Goal: Task Accomplishment & Management: Manage account settings

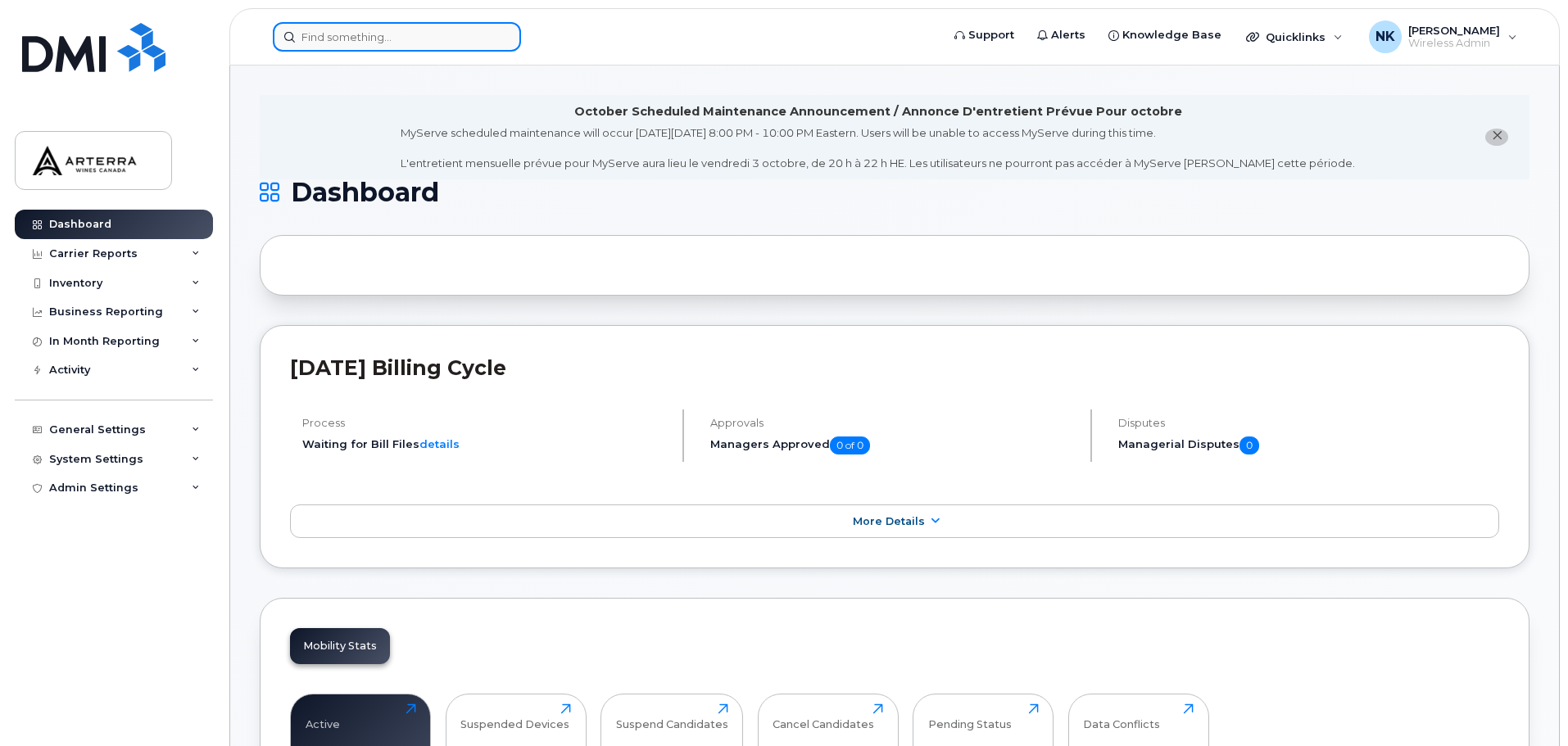
click at [389, 46] on input at bounding box center [397, 37] width 248 height 30
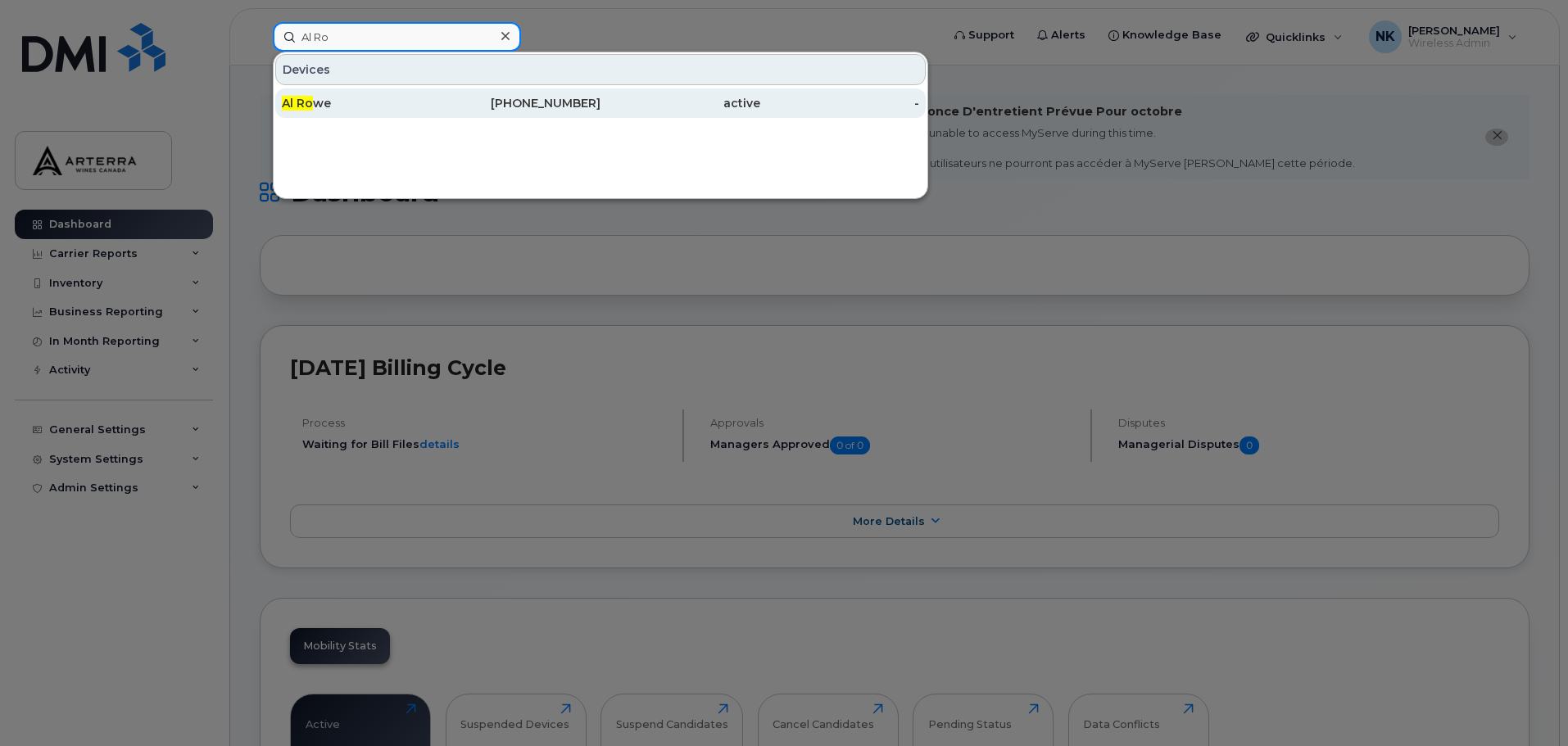
type input "Al Ro"
click at [364, 97] on div "Al Ro we" at bounding box center [361, 103] width 159 height 17
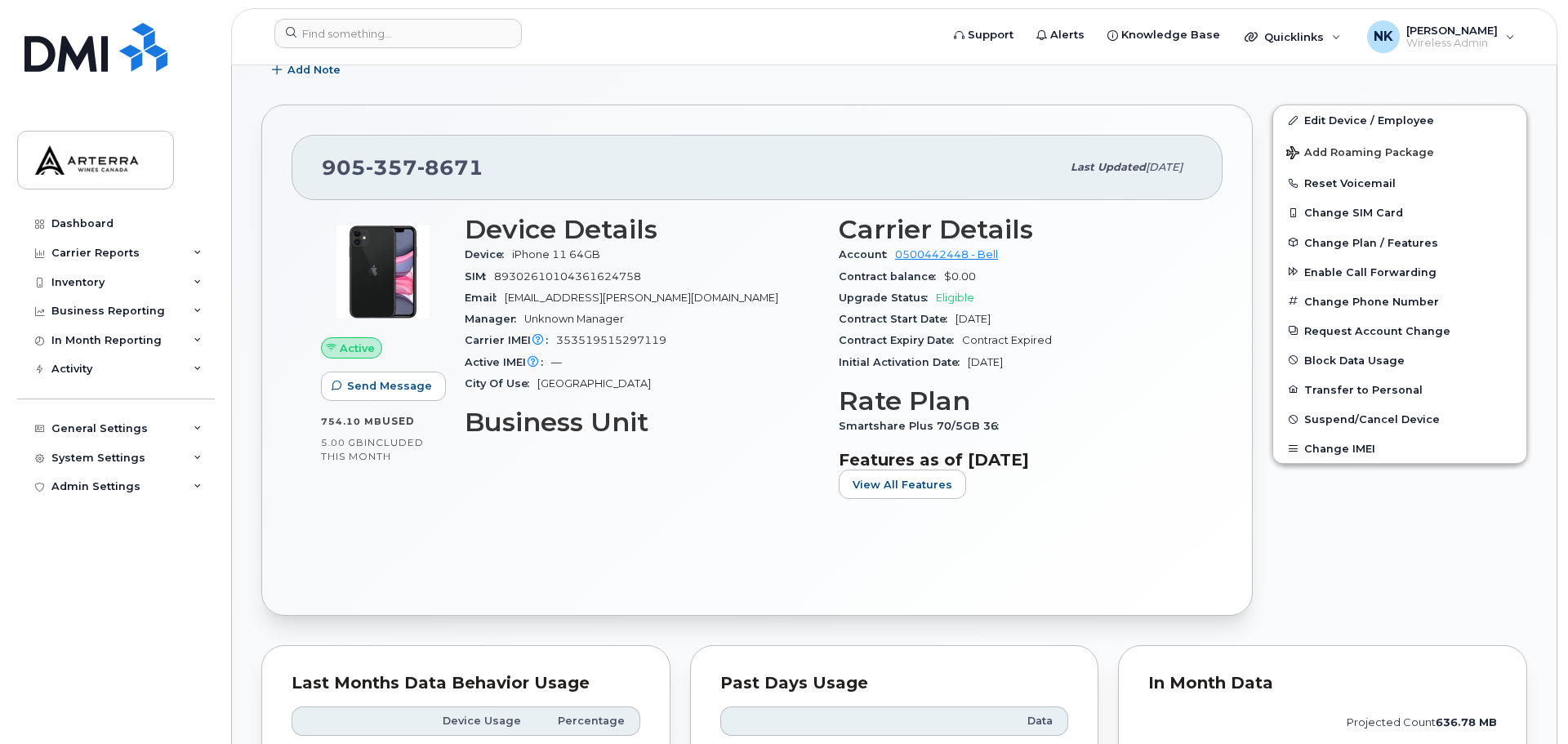
scroll to position [327, 0]
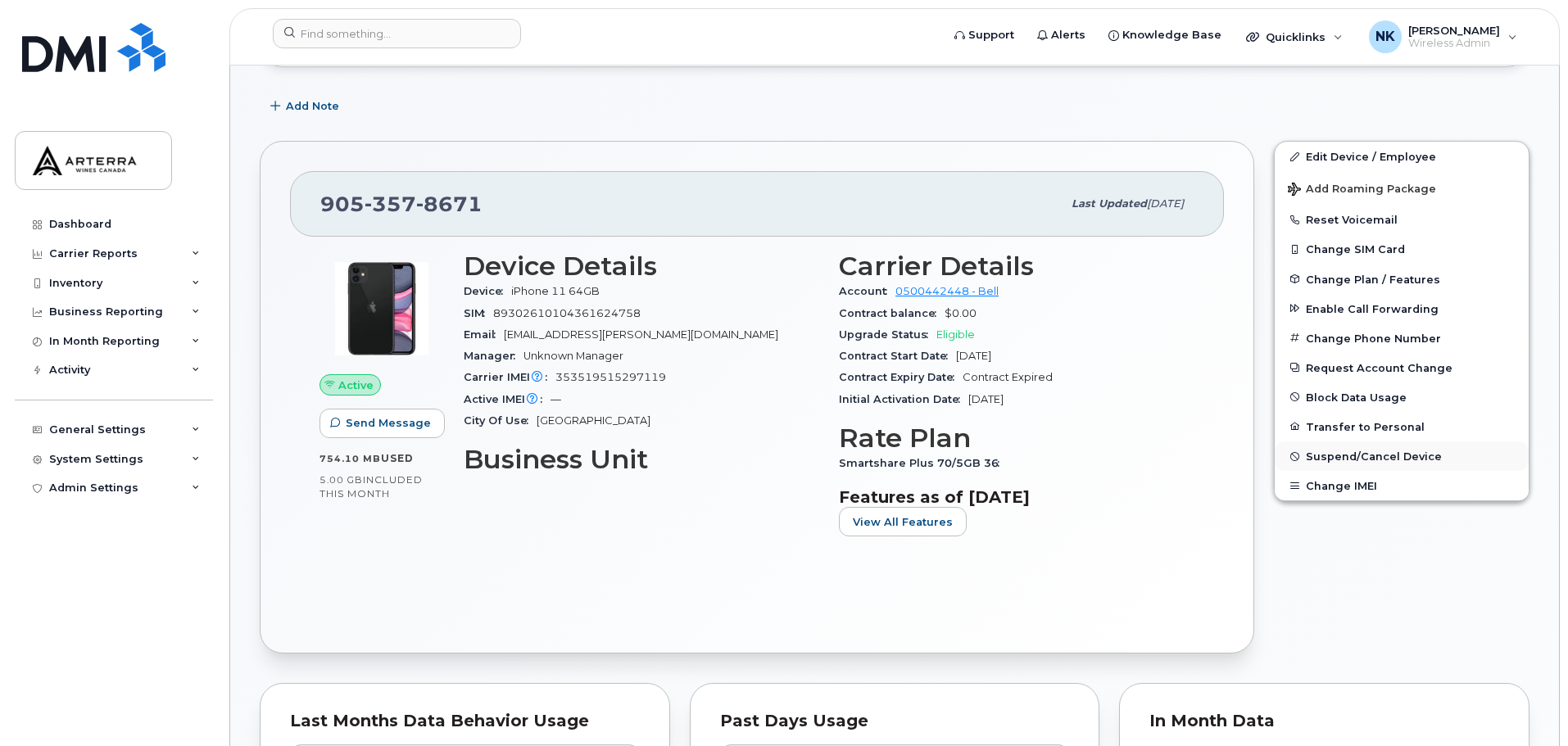
click at [1404, 455] on span "Suspend/Cancel Device" at bounding box center [1373, 456] width 136 height 12
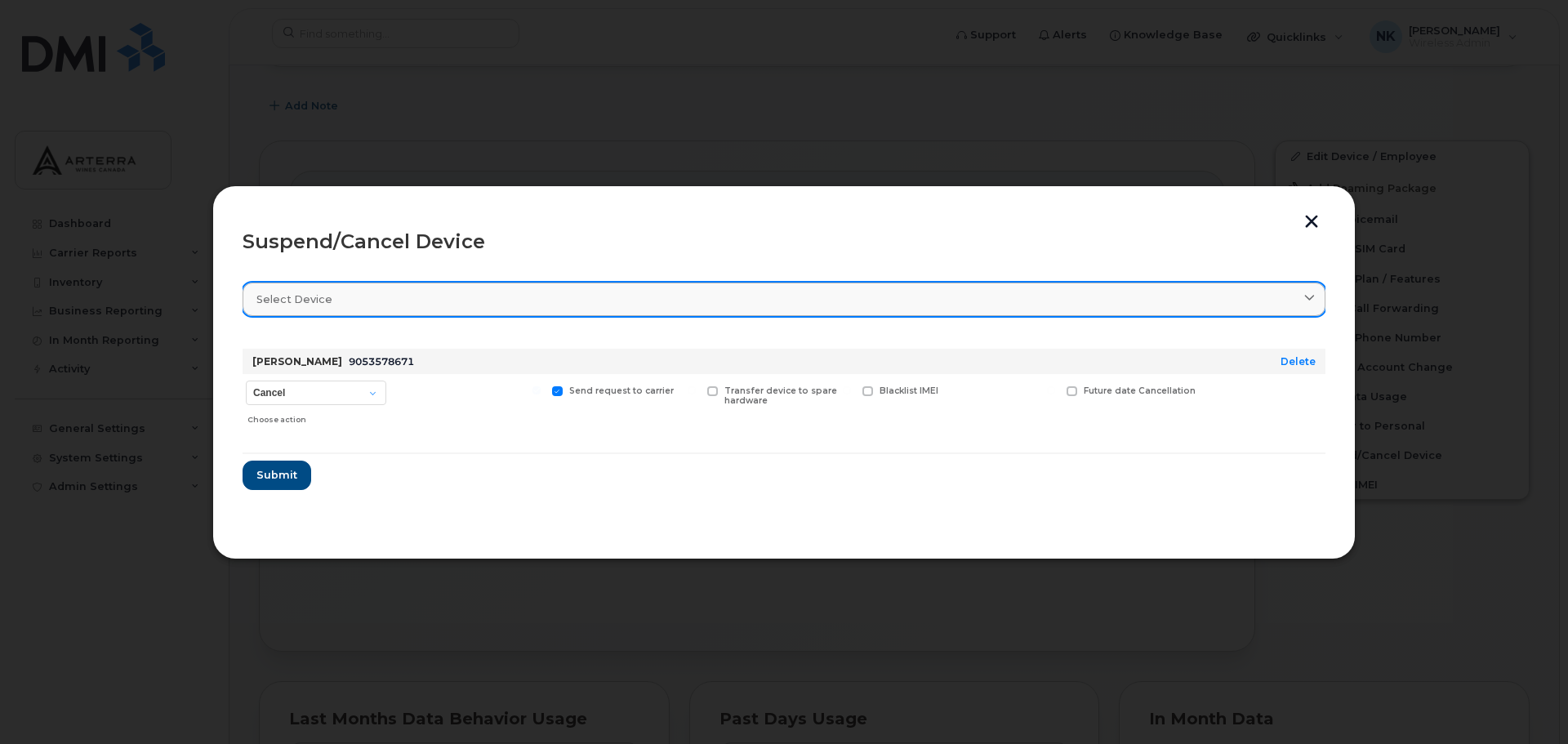
click at [1316, 296] on span at bounding box center [1309, 299] width 16 height 16
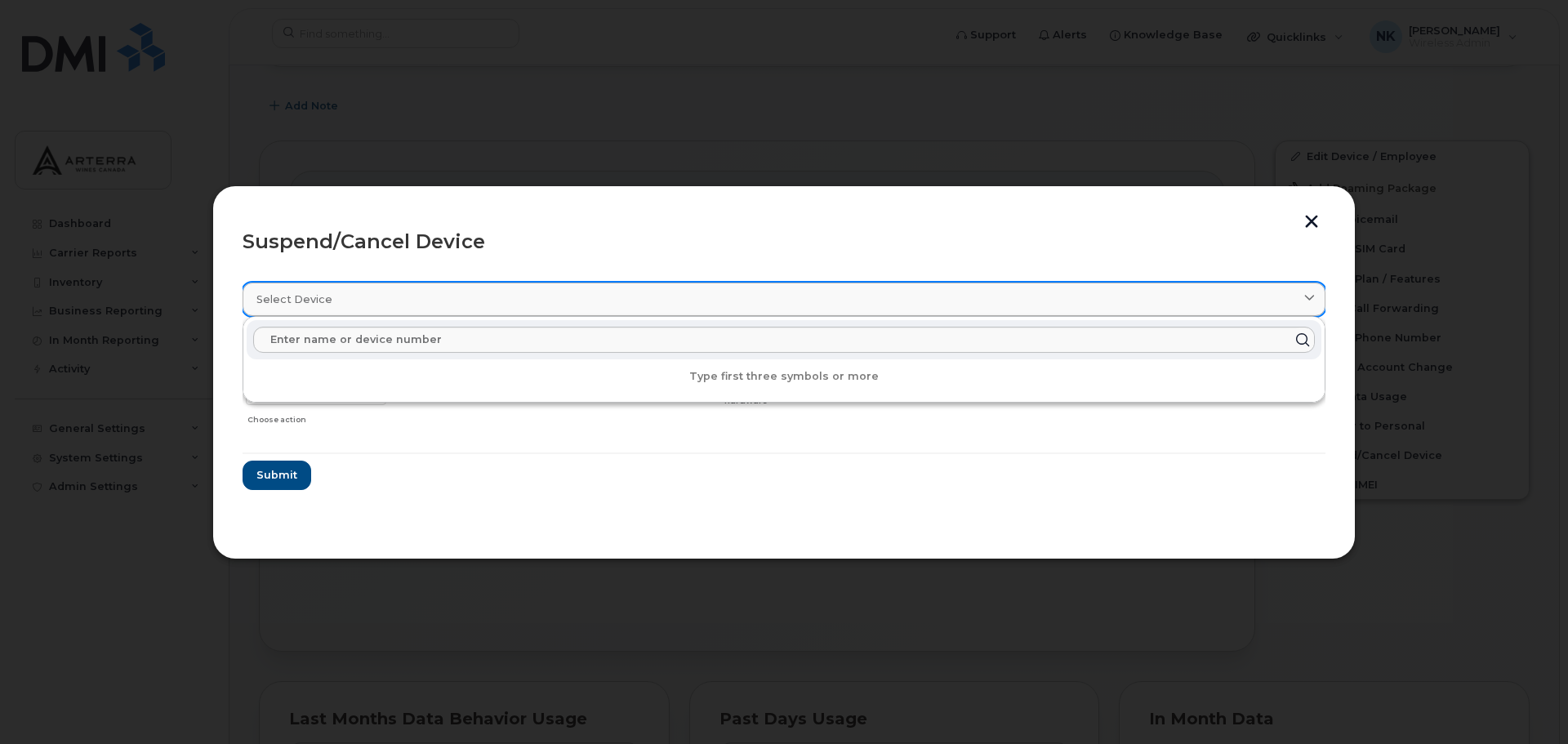
click at [1314, 296] on icon at bounding box center [1309, 299] width 11 height 11
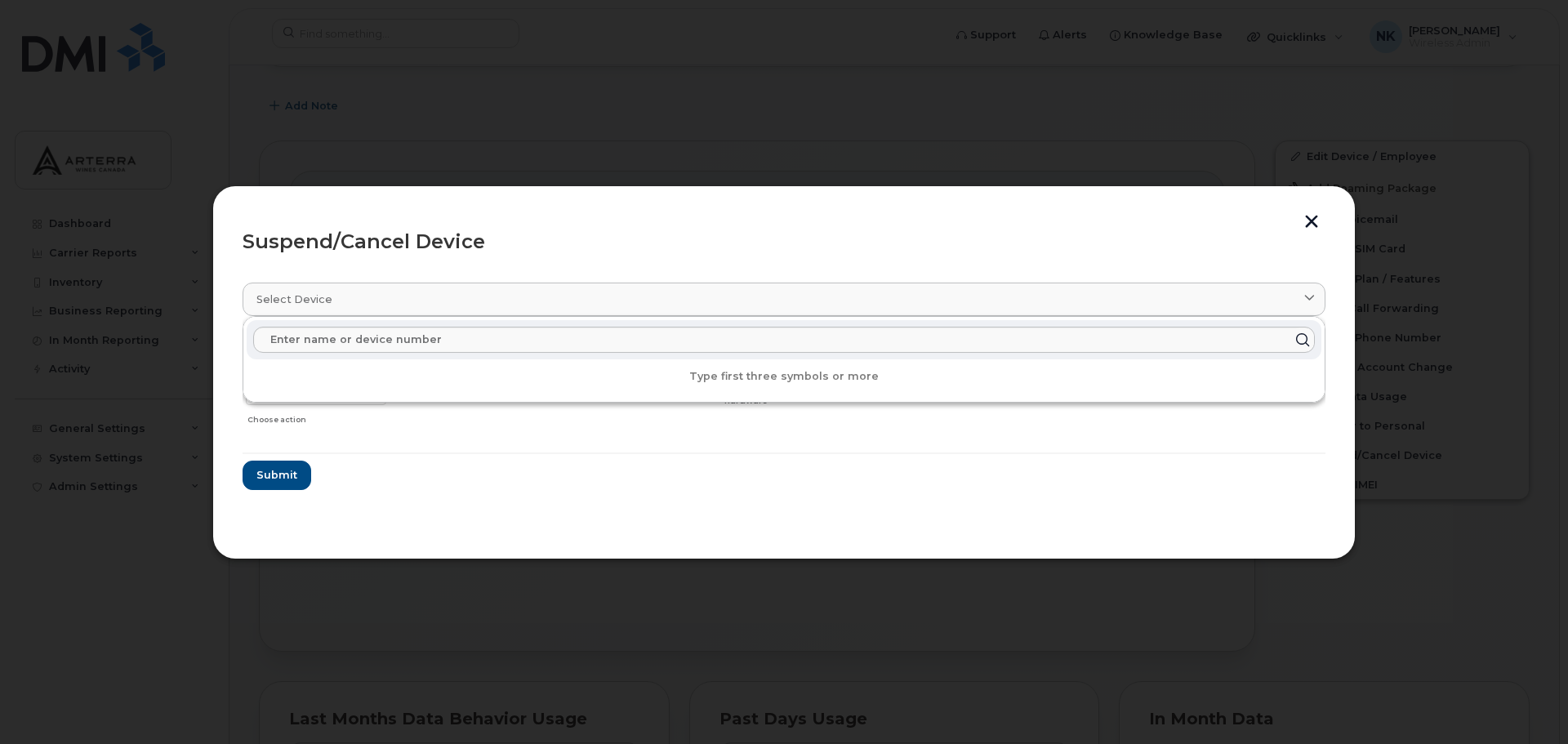
click at [870, 492] on section "Select device Type first three symbols or more [PERSON_NAME] 9053578671 Delete …" at bounding box center [784, 398] width 1083 height 261
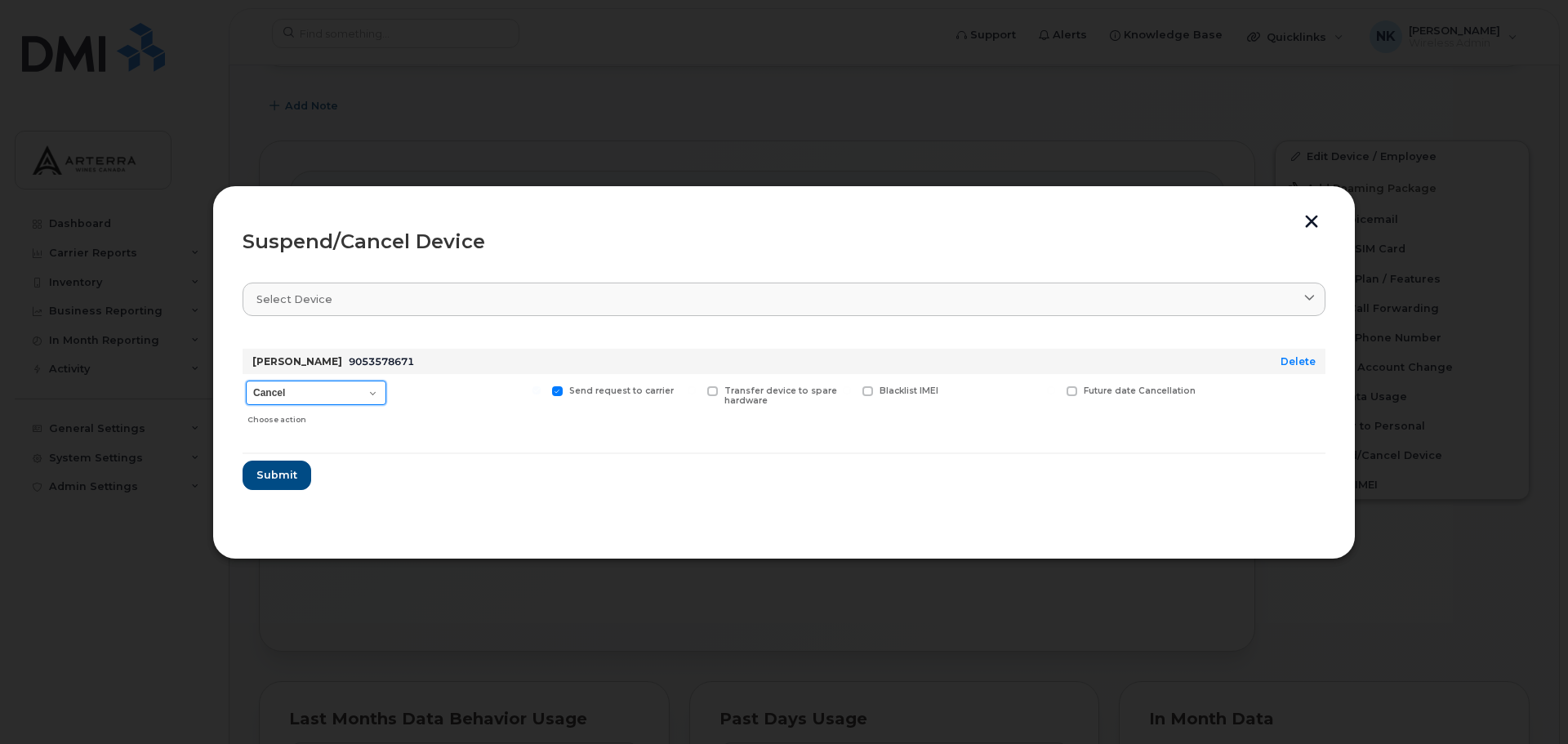
click at [371, 392] on select "Cancel Suspend - Extend Suspension Suspend - Reduced Rate Suspend - Full Rate S…" at bounding box center [316, 393] width 140 height 25
click at [246, 381] on select "Cancel Suspend - Extend Suspension Suspend - Reduced Rate Suspend - Full Rate S…" at bounding box center [316, 393] width 140 height 25
click at [472, 514] on section "Select device Type first three symbols or more [PERSON_NAME] 9053578671 Delete …" at bounding box center [784, 398] width 1083 height 261
click at [277, 477] on span "Submit" at bounding box center [275, 475] width 40 height 16
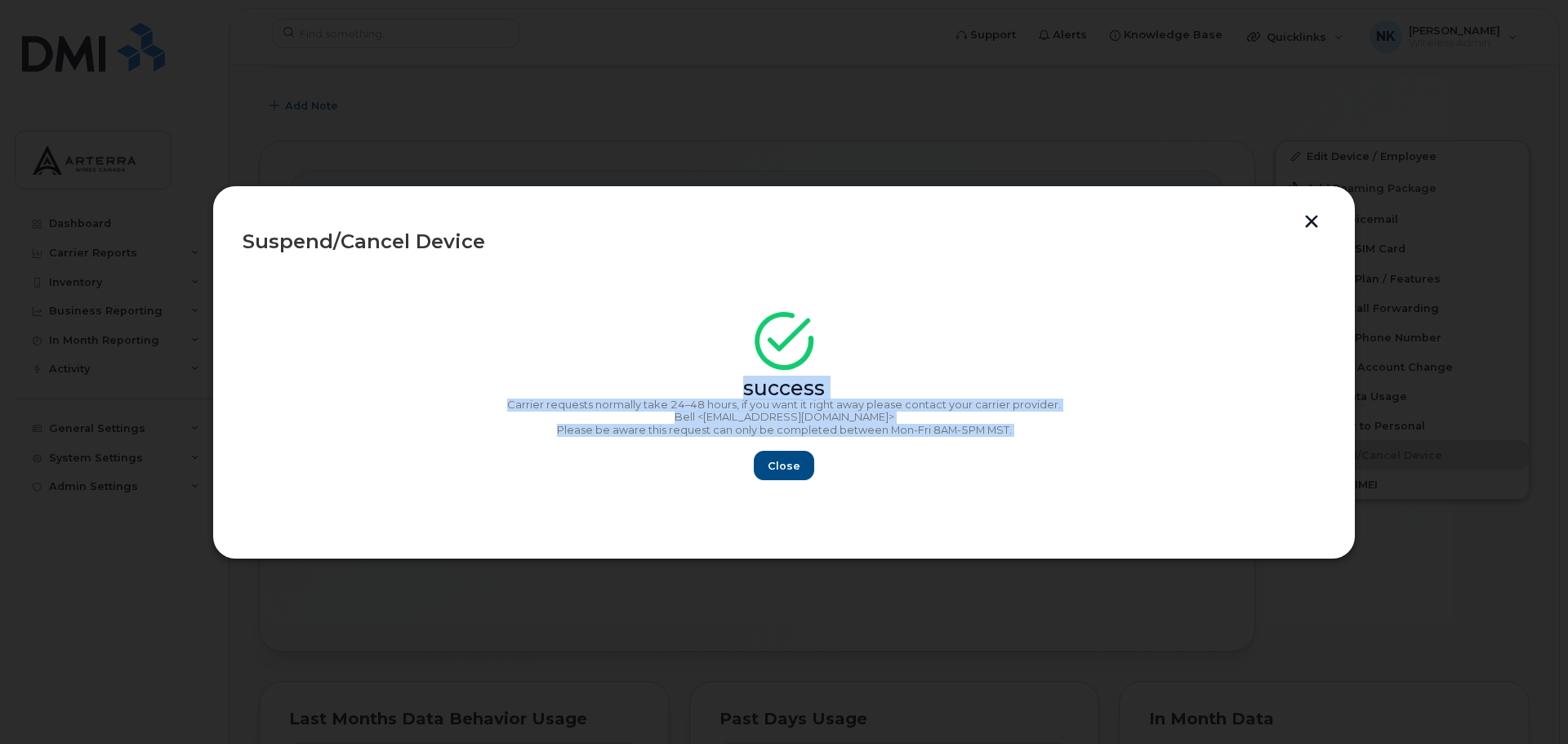
drag, startPoint x: 1020, startPoint y: 437, endPoint x: 485, endPoint y: 390, distance: 537.1
click at [485, 390] on div "success Carrier requests normally take 24–48 hours, if you want it right away p…" at bounding box center [784, 401] width 1083 height 159
copy div "success Carrier requests normally take 24–48 hours, if you want it right away p…"
